Goal: Transaction & Acquisition: Purchase product/service

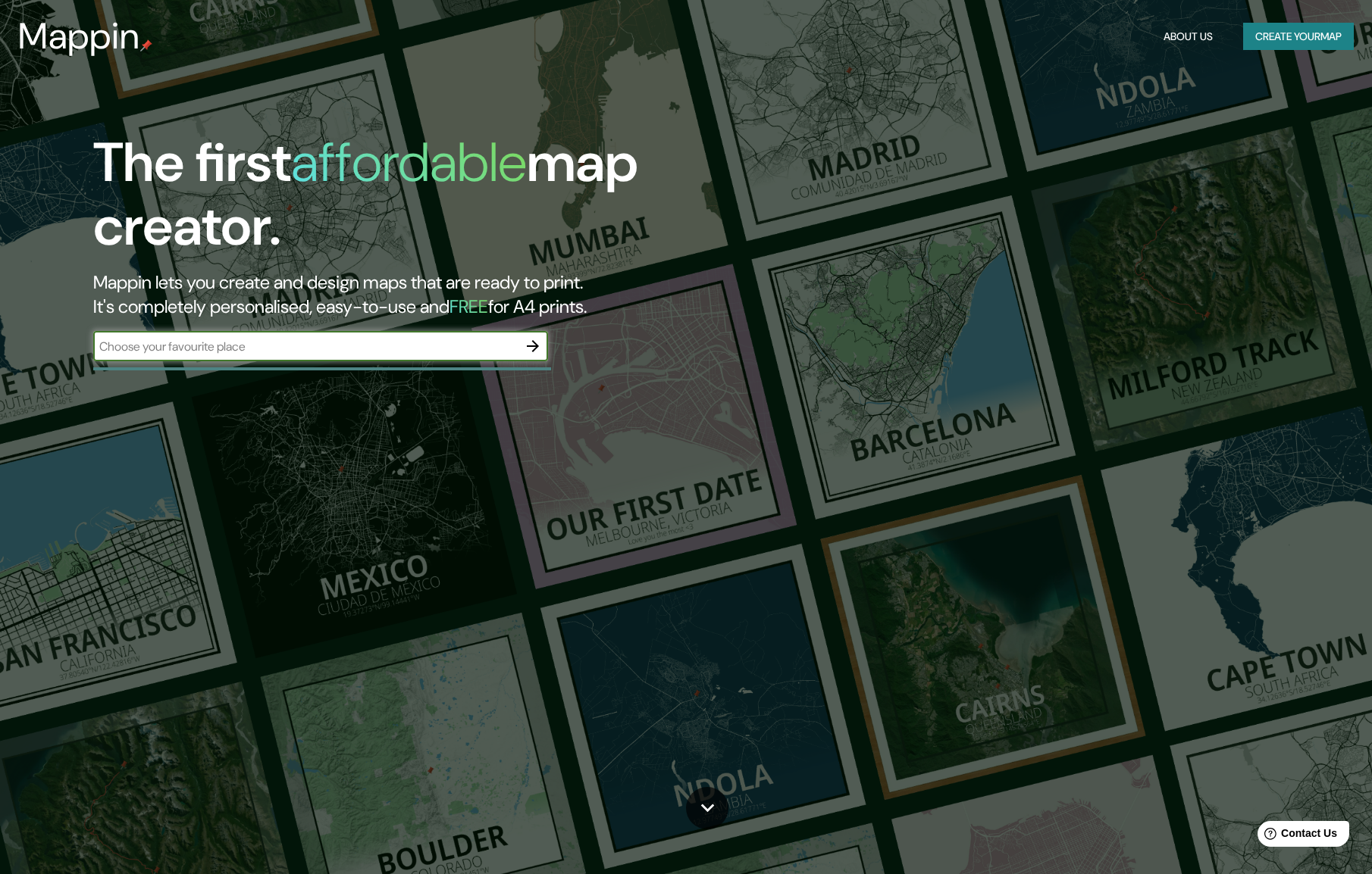
click at [1274, 31] on button "Create your map" at bounding box center [1299, 37] width 111 height 28
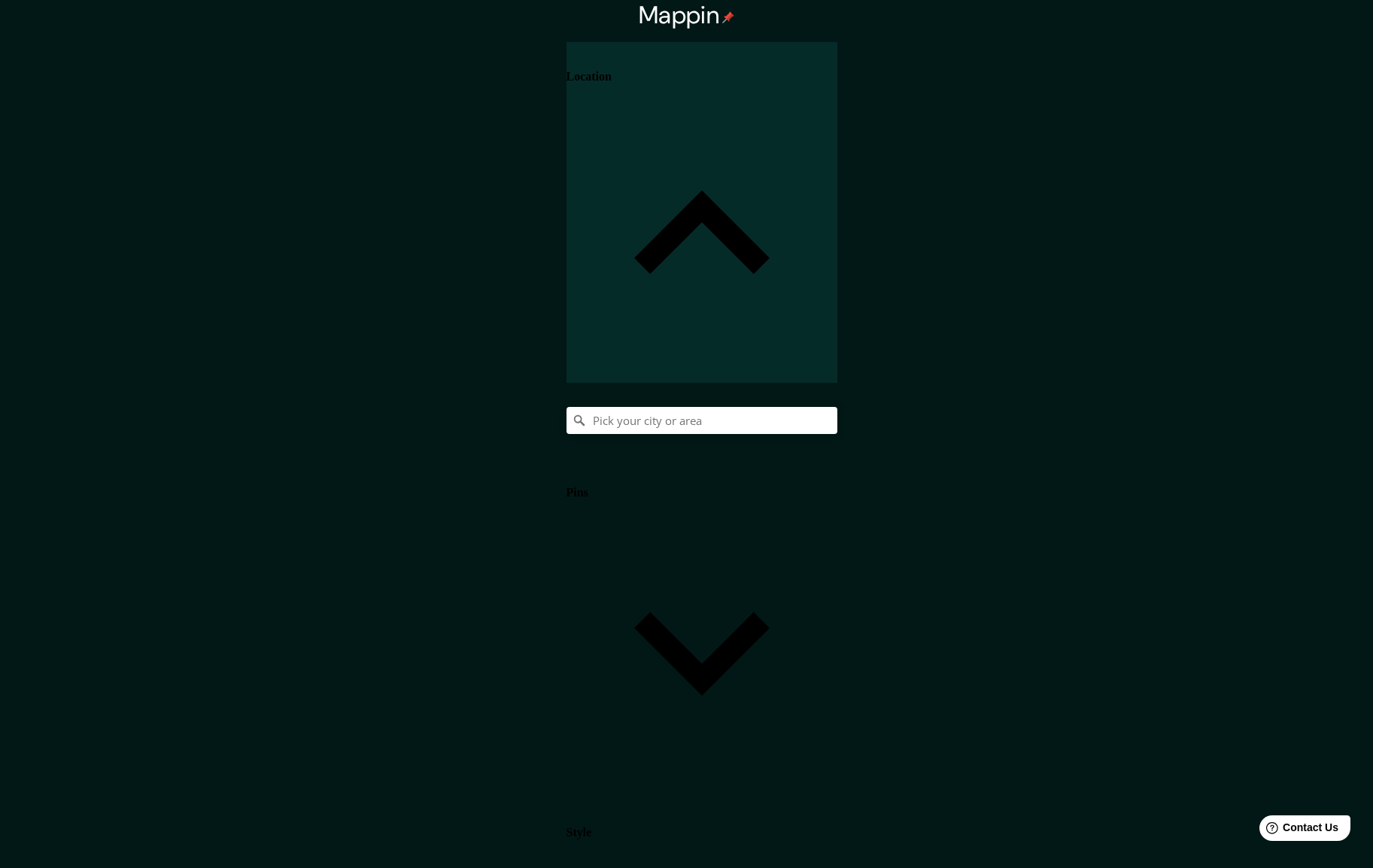
click at [1142, 498] on body "Mappin Location Pins Style Layout Border Choose a border. Hint : you can make l…" at bounding box center [686, 434] width 1373 height 868
click at [1142, 868] on div at bounding box center [686, 880] width 1373 height 0
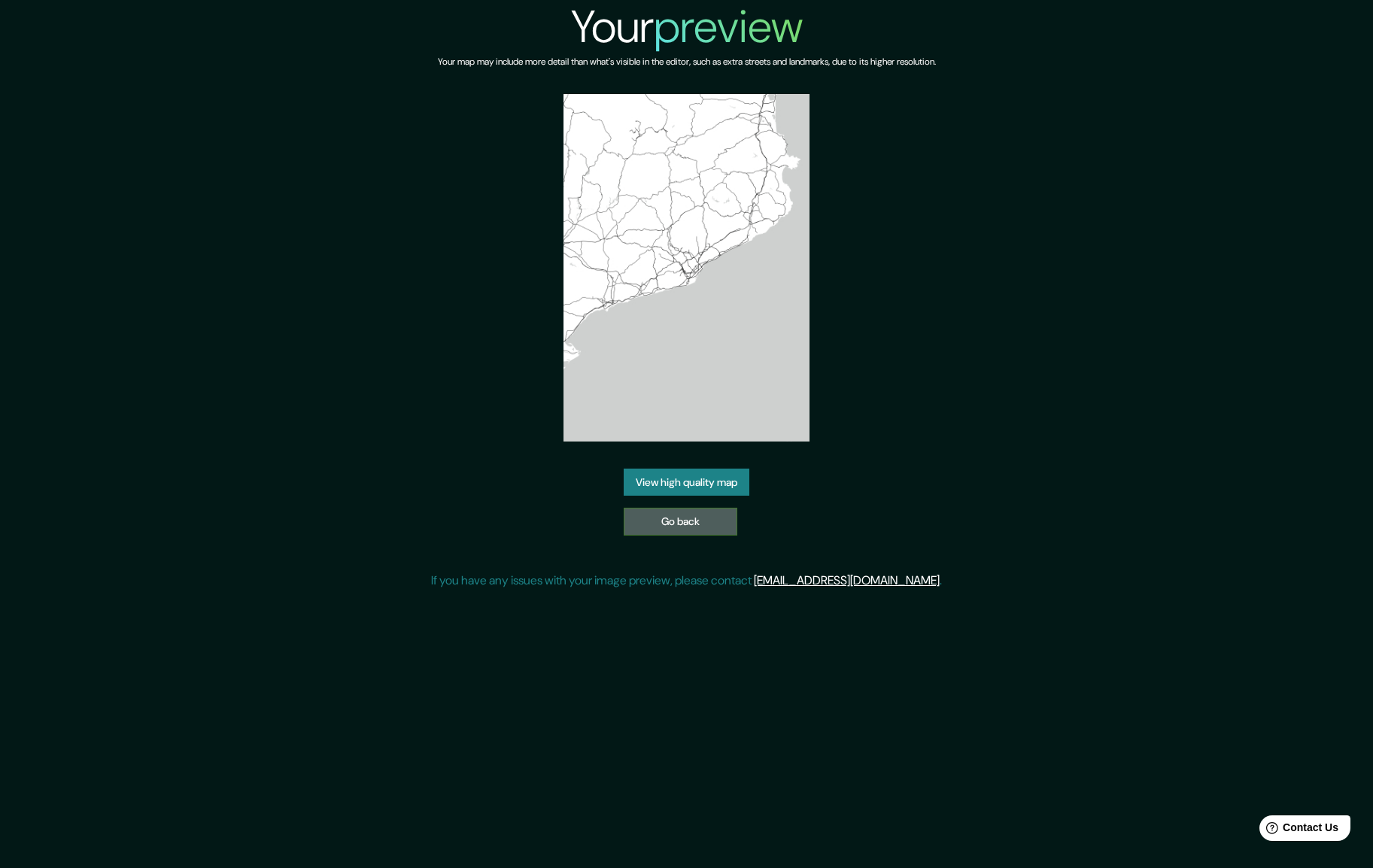
click at [710, 519] on link "Go back" at bounding box center [680, 522] width 114 height 28
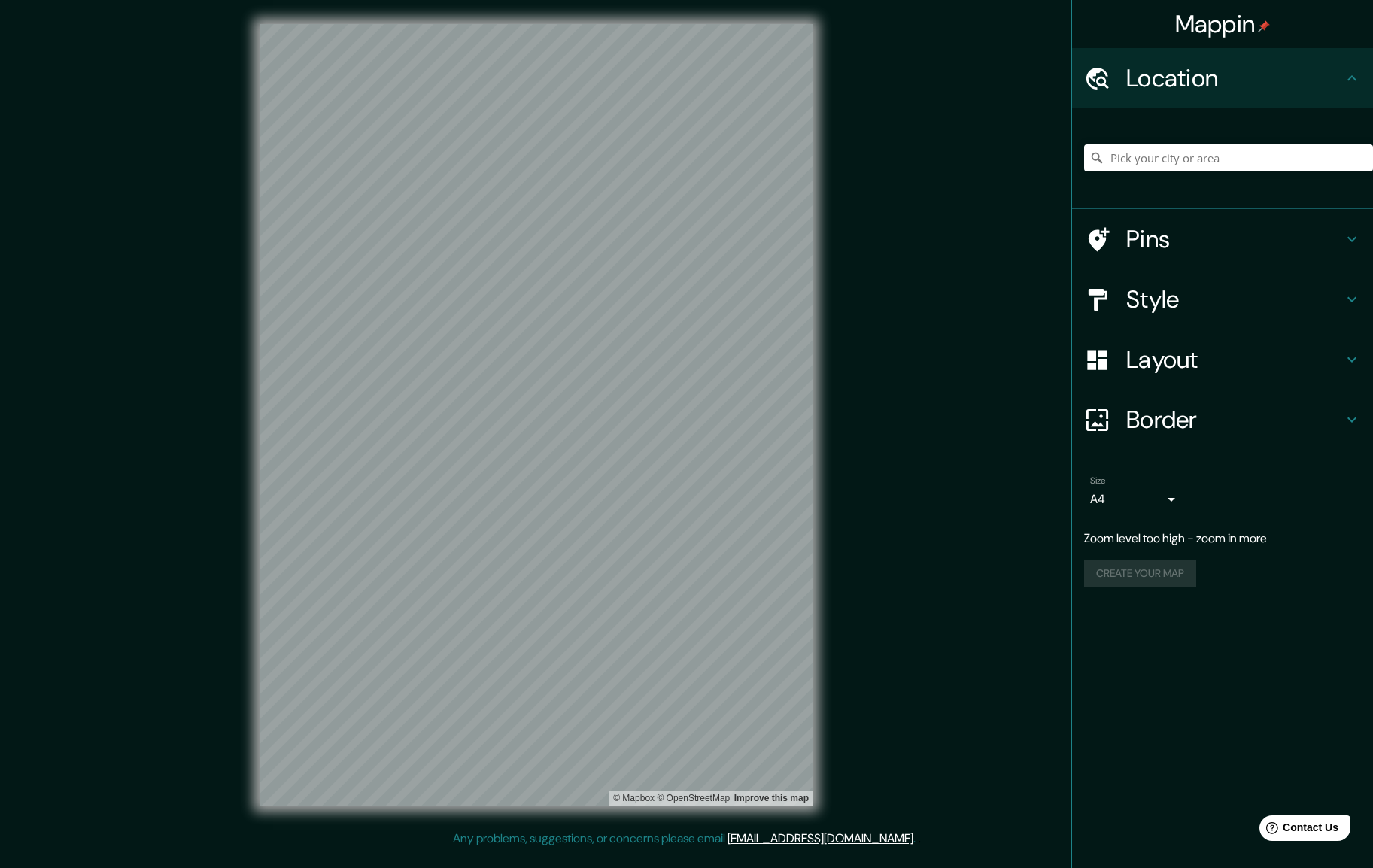
click at [1118, 496] on body "Mappin Location Pins Style Layout Border Choose a border. Hint : you can make l…" at bounding box center [686, 434] width 1373 height 868
click at [1118, 496] on div at bounding box center [686, 434] width 1373 height 868
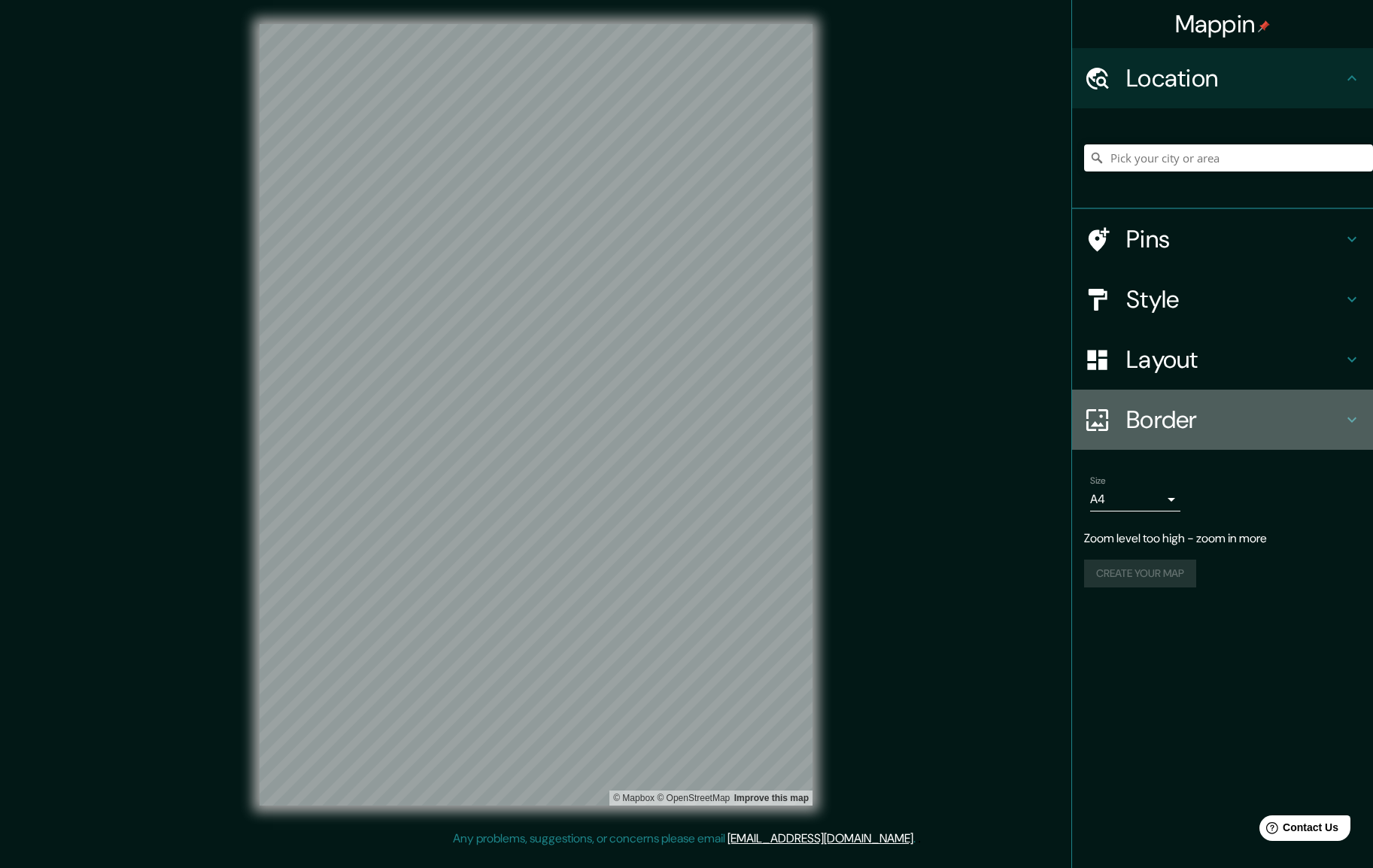
click at [1177, 408] on h4 "Border" at bounding box center [1235, 419] width 217 height 30
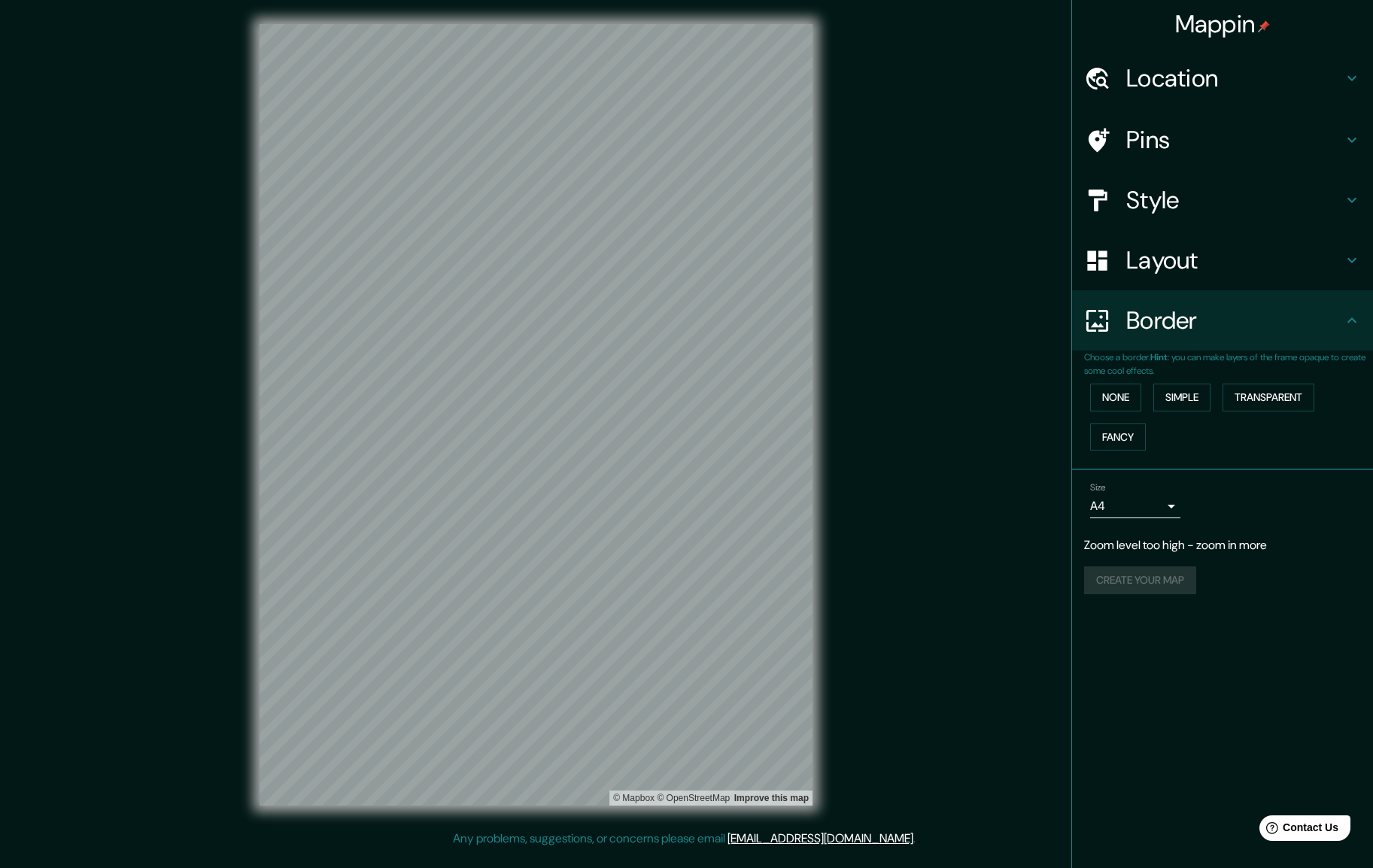
click at [1204, 258] on h4 "Layout" at bounding box center [1235, 260] width 217 height 30
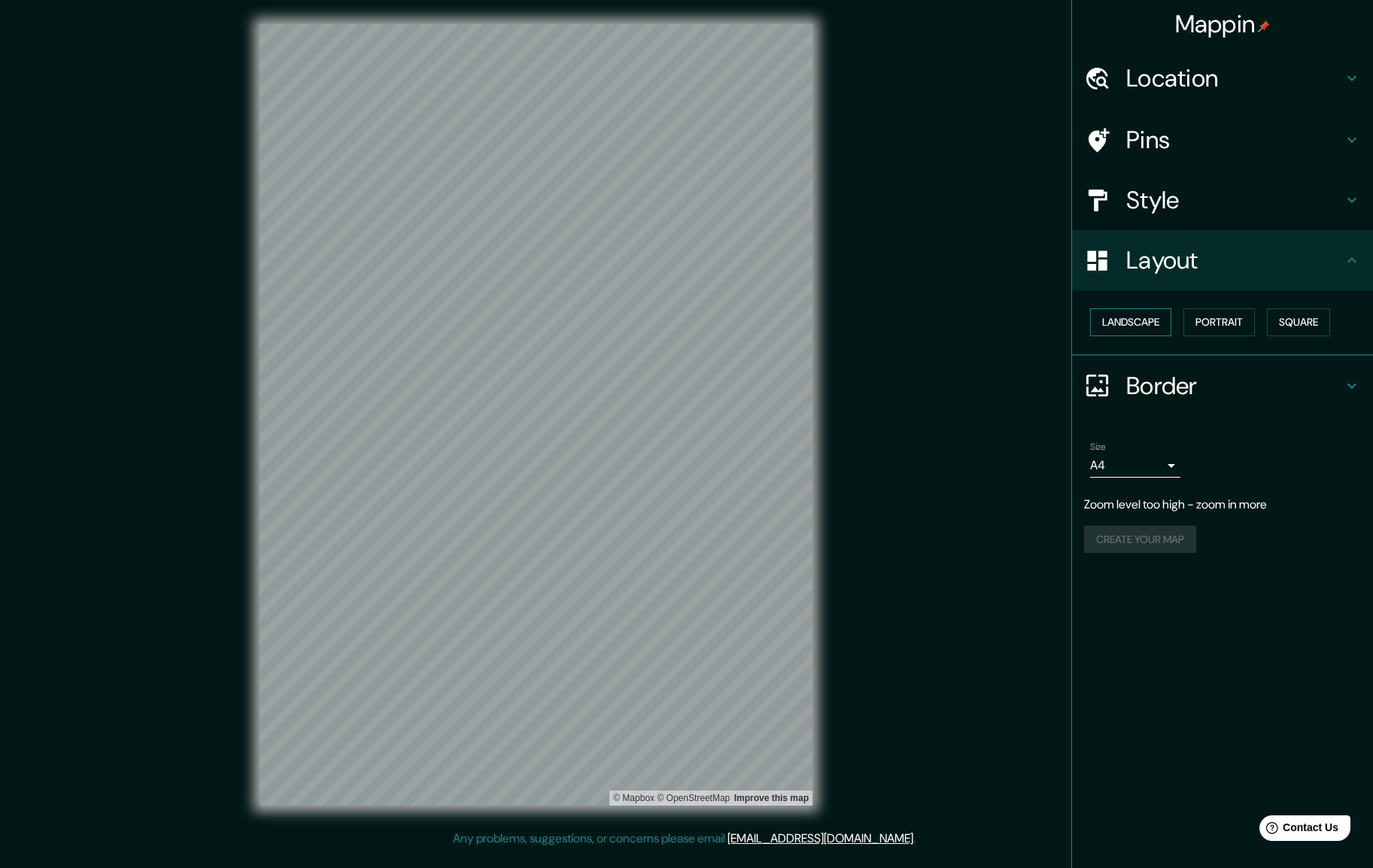
click at [1144, 326] on button "Landscape" at bounding box center [1131, 322] width 82 height 28
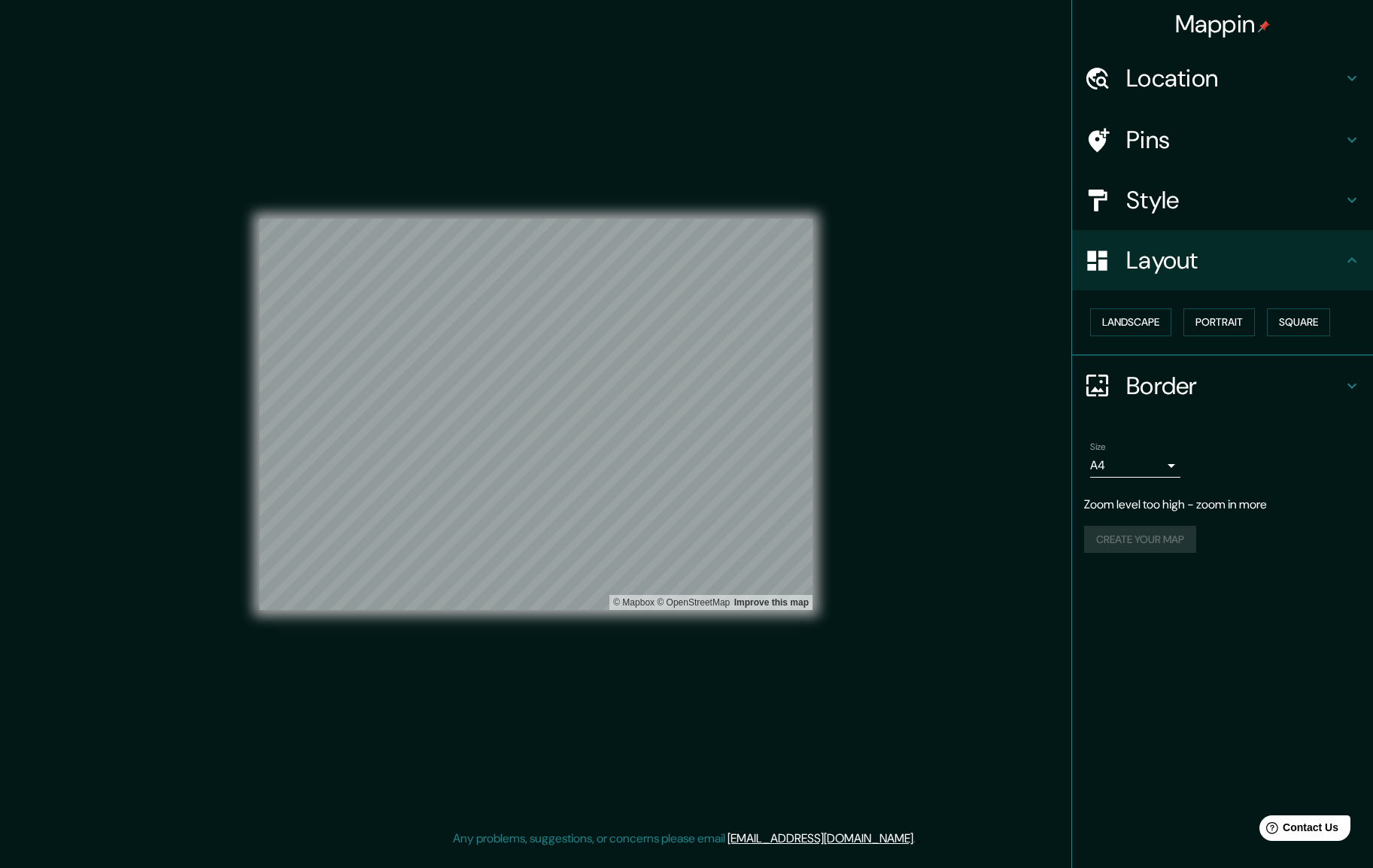
click at [1126, 457] on body "Mappin Location Pins Style Layout Landscape Portrait Square Border Choose a bor…" at bounding box center [686, 434] width 1373 height 868
click at [1254, 444] on div at bounding box center [686, 434] width 1373 height 868
click at [1159, 94] on h4 "Location" at bounding box center [1235, 78] width 217 height 30
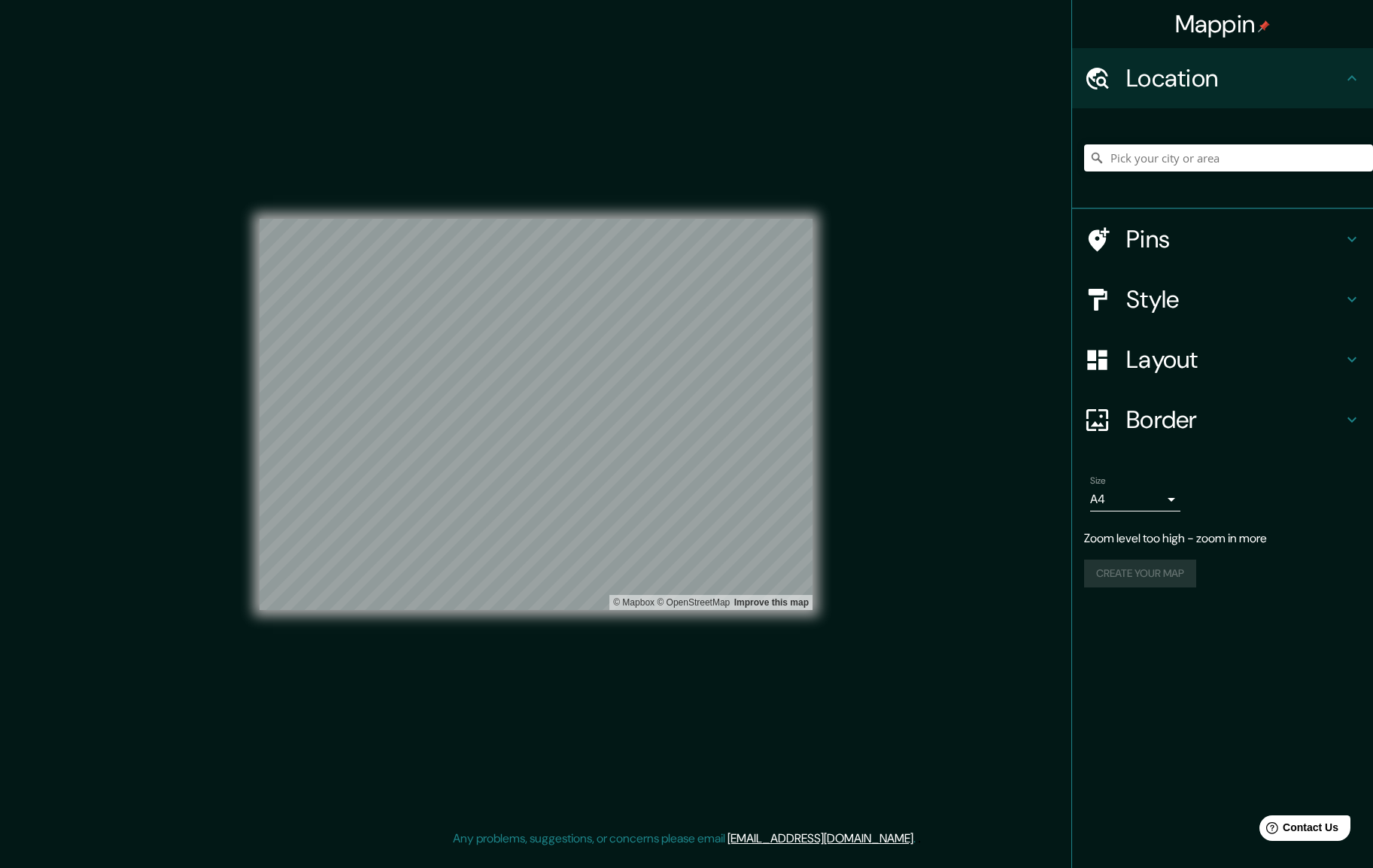
click at [1185, 292] on h4 "Style" at bounding box center [1235, 299] width 217 height 30
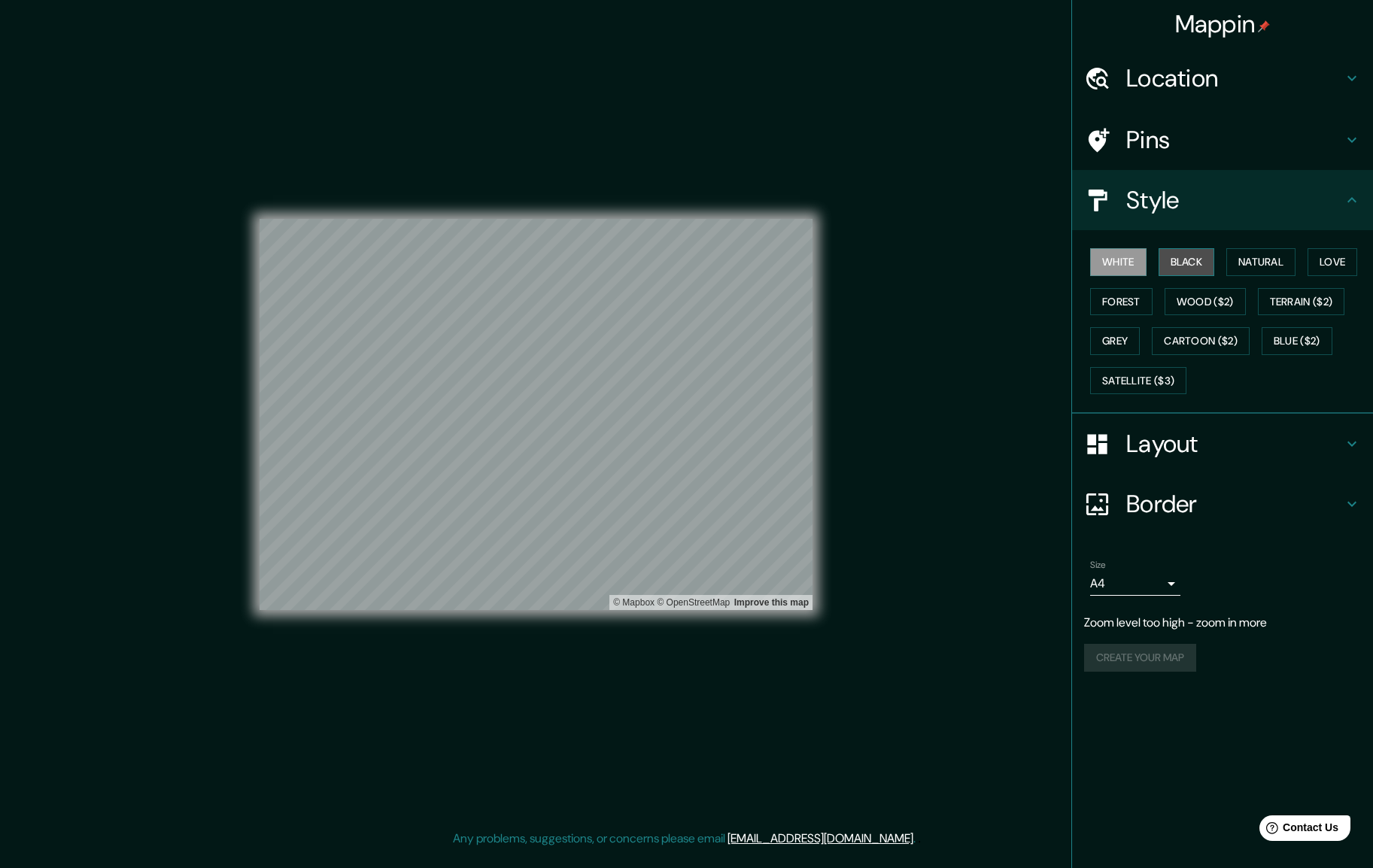
click at [1194, 261] on button "Black" at bounding box center [1186, 262] width 56 height 28
click at [1094, 258] on button "White" at bounding box center [1118, 262] width 56 height 28
click at [1280, 256] on button "Natural" at bounding box center [1261, 262] width 69 height 28
click at [1329, 258] on button "Love" at bounding box center [1332, 262] width 49 height 28
click at [1289, 253] on button "Natural" at bounding box center [1261, 262] width 69 height 28
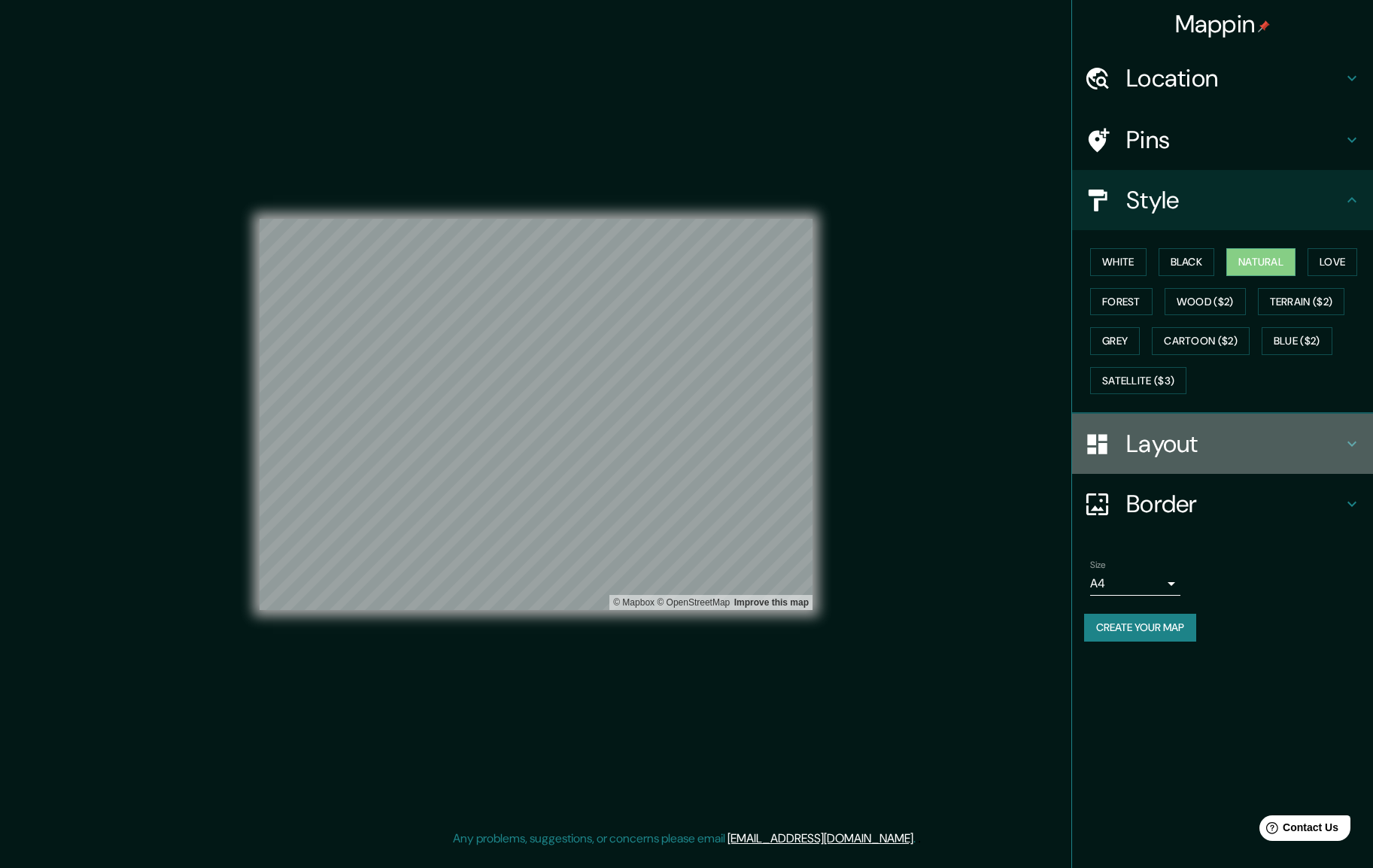
click at [1206, 454] on h4 "Layout" at bounding box center [1235, 444] width 217 height 30
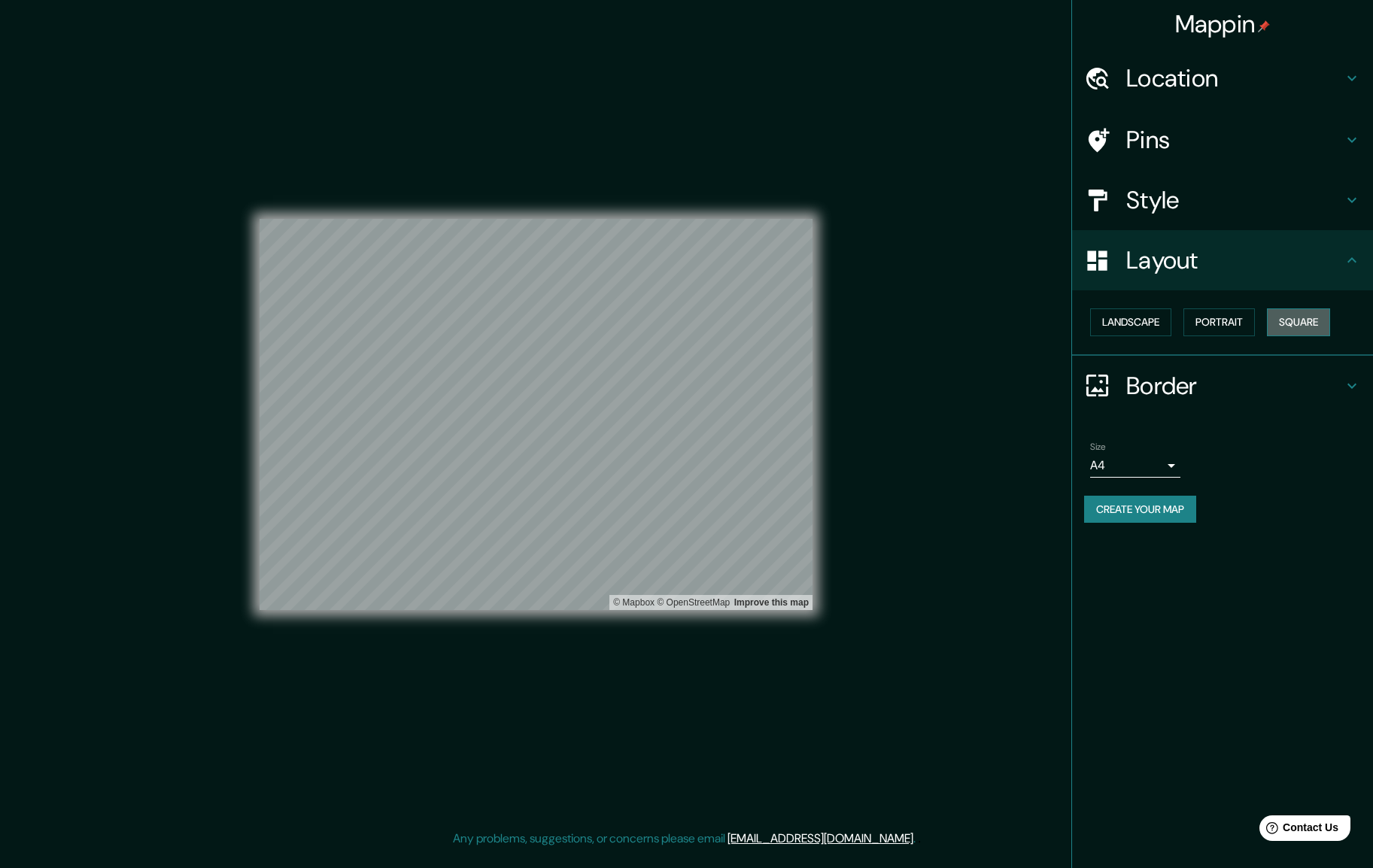
click at [1283, 326] on button "Square" at bounding box center [1298, 322] width 63 height 28
